Goal: Go to known website: Access a specific website the user already knows

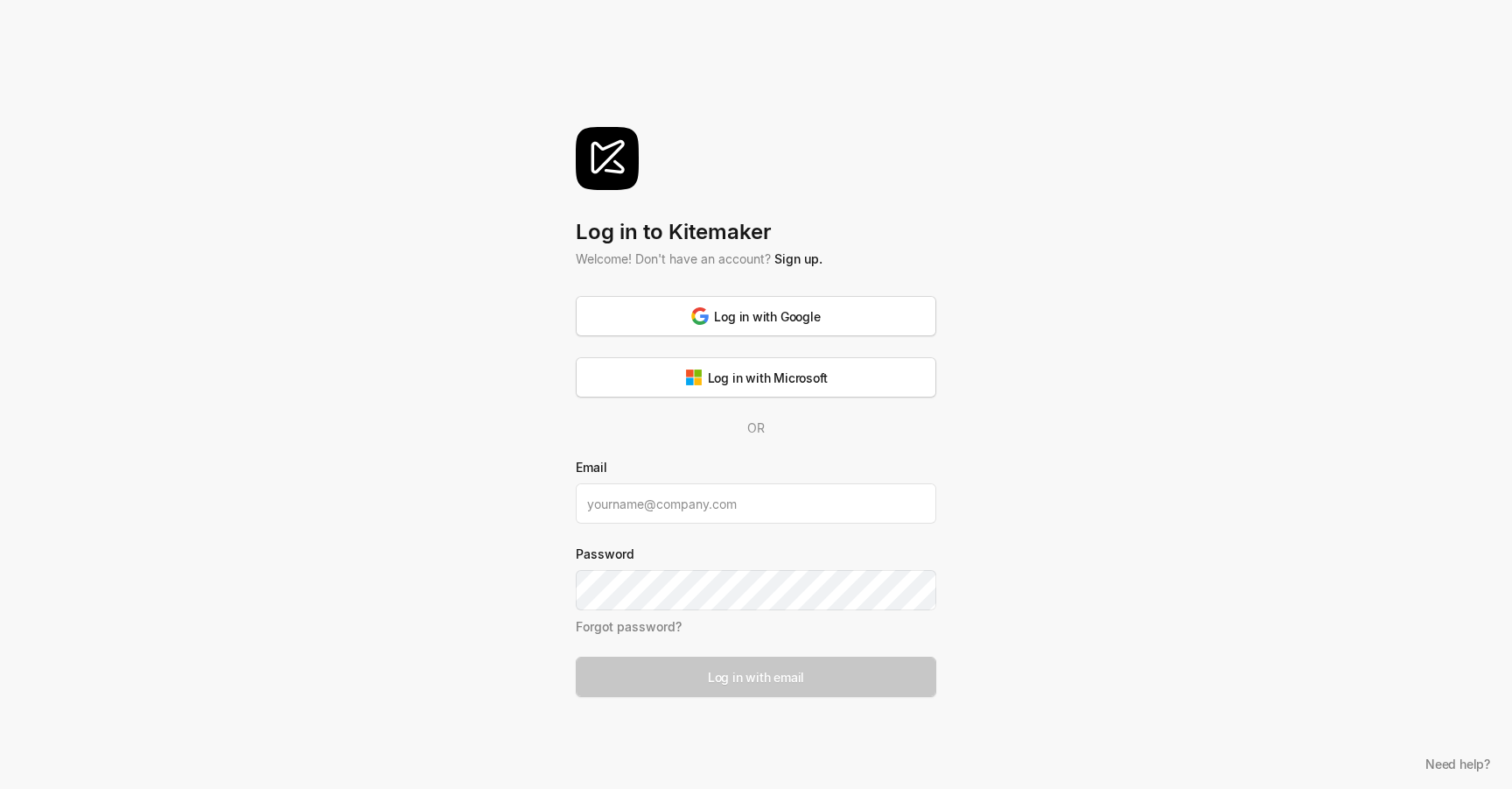
type input "[EMAIL_ADDRESS][DOMAIN_NAME]"
click at [782, 676] on div "Log in with email" at bounding box center [756, 676] width 96 height 18
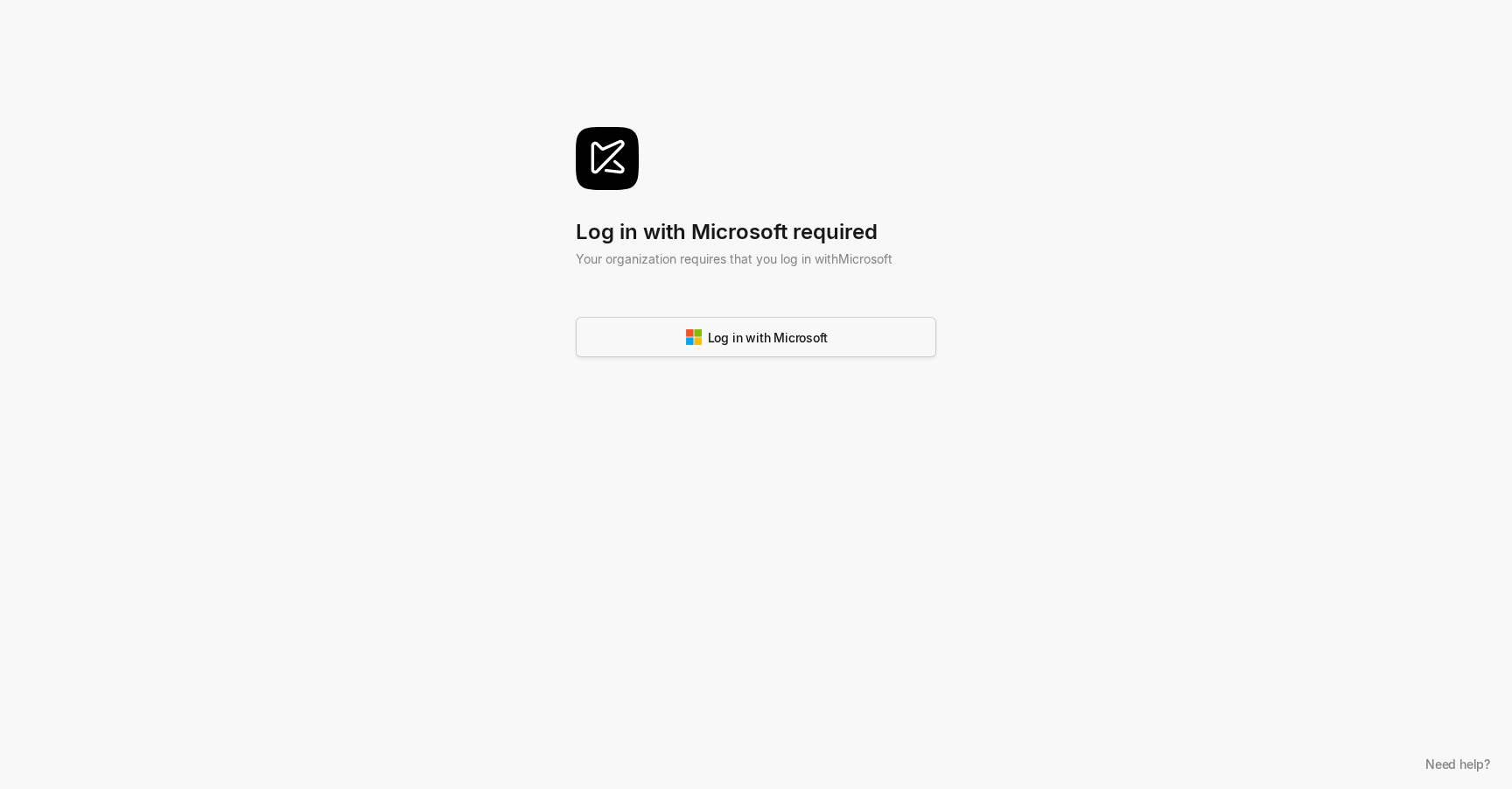
click at [748, 344] on div "Log in with Microsoft" at bounding box center [756, 337] width 142 height 18
